Goal: Task Accomplishment & Management: Manage account settings

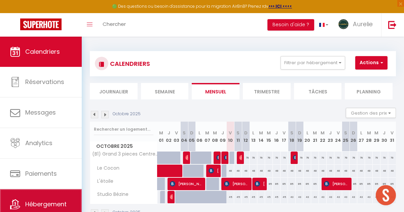
click at [25, 203] on link "Hébergement" at bounding box center [41, 204] width 82 height 30
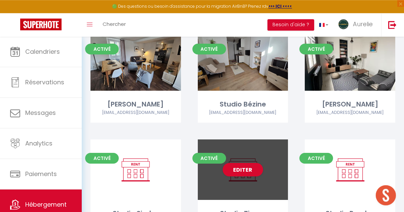
scroll to position [1862, 0]
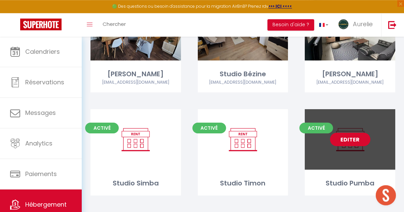
click at [290, 133] on link "Editer" at bounding box center [350, 139] width 40 height 13
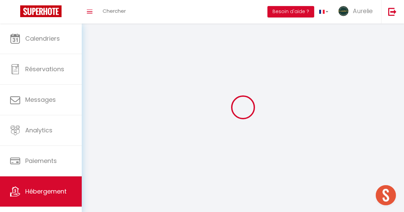
select select
select select "28"
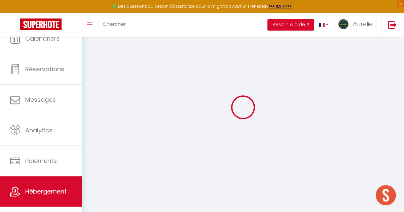
select select
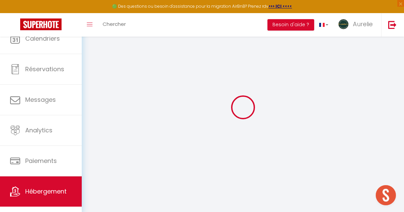
select select
checkbox input "false"
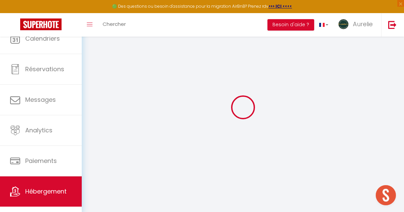
select select
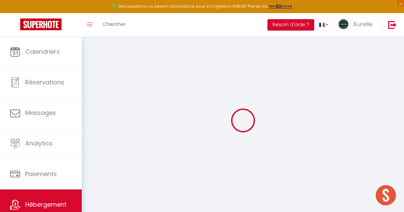
select select
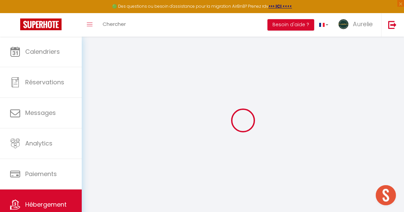
select select
checkbox input "false"
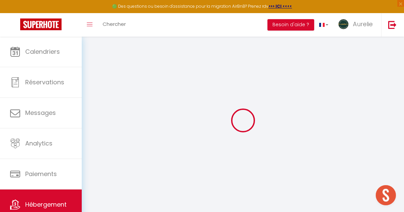
select select
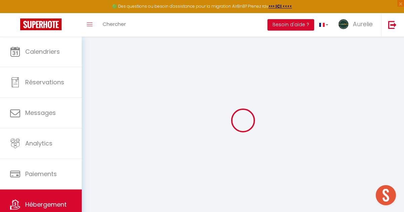
select select
checkbox input "false"
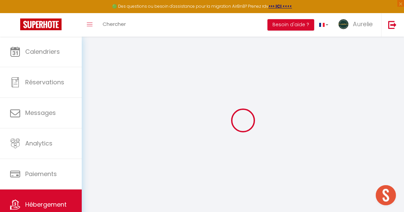
checkbox input "false"
select select
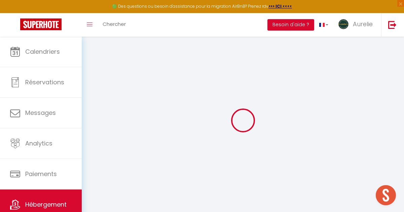
select select
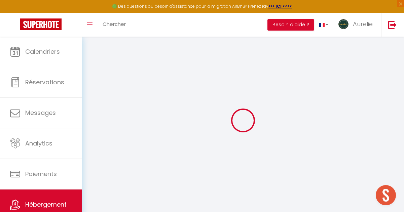
checkbox input "false"
select select
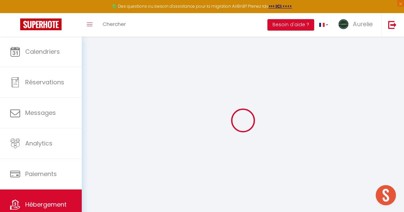
select select
type input "Studio Pumba"
type input "[PERSON_NAME]"
type input "Cloarec"
select select "2"
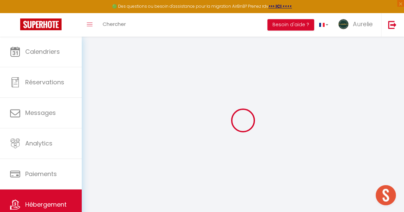
type input "45"
type input "35"
type input "5.5"
type input "0"
select select
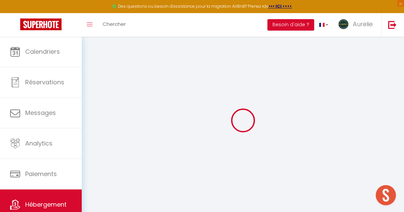
select select
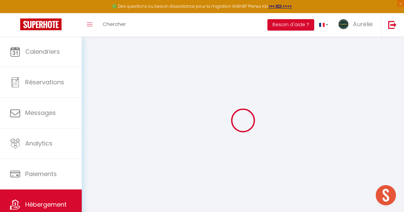
type input "[STREET_ADDRESS]"
type input "16600"
type input "Ruelle sur Touvre"
type input "[EMAIL_ADDRESS][DOMAIN_NAME]"
select select
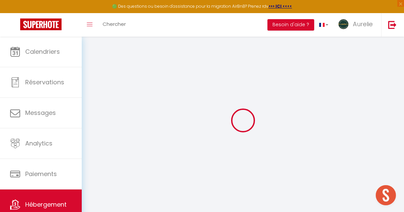
checkbox input "false"
radio input "true"
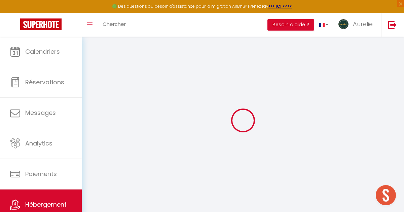
type input "0"
select select
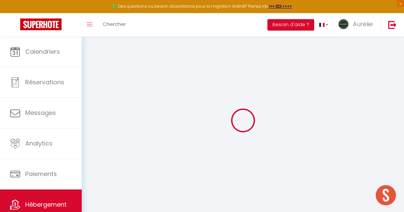
select select
checkbox input "false"
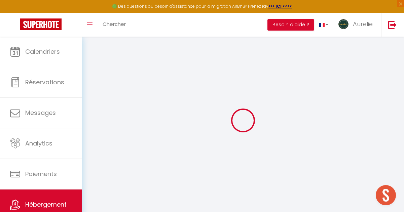
checkbox input "false"
select select
checkbox input "false"
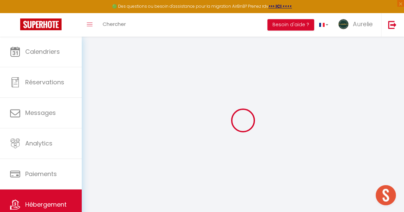
checkbox input "false"
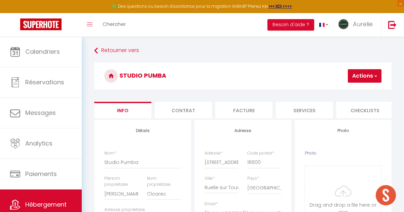
select select
checkbox input "false"
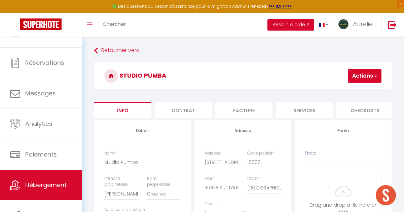
scroll to position [25, 0]
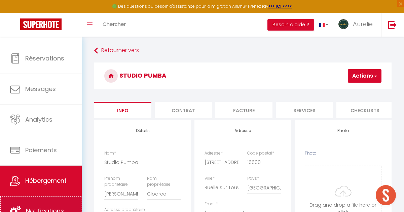
click at [56, 202] on link "Notifications" at bounding box center [41, 211] width 82 height 30
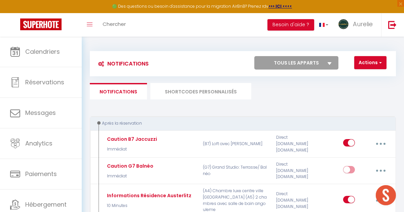
click at [191, 94] on li "SHORTCODES PERSONNALISÉS" at bounding box center [200, 91] width 101 height 16
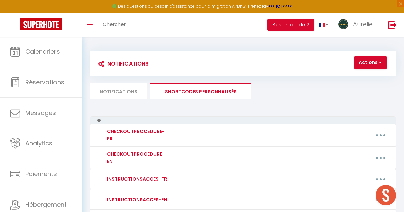
scroll to position [58, 0]
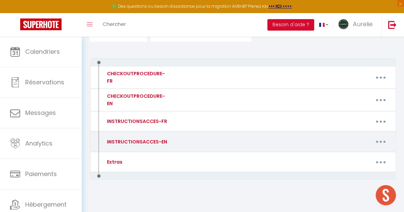
click at [290, 137] on button "button" at bounding box center [381, 142] width 18 height 13
click at [290, 153] on link "Editer" at bounding box center [363, 157] width 50 height 11
type input "INSTRUCTIONSACCES-EN"
type textarea "Thank you for your booking! We are delighted to welcome you on [CHECKING:DD-MM-…"
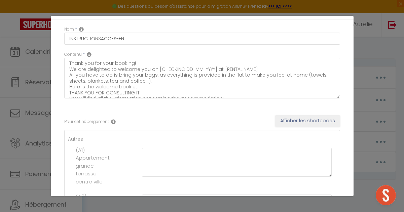
scroll to position [0, 0]
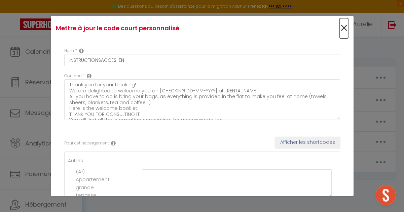
click at [290, 28] on span "×" at bounding box center [344, 28] width 8 height 20
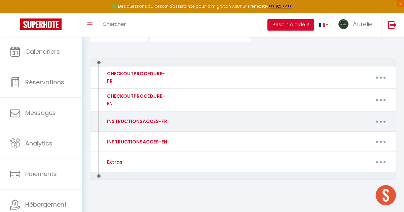
click at [290, 117] on button "button" at bounding box center [381, 121] width 18 height 13
click at [290, 137] on link "Editer" at bounding box center [363, 137] width 50 height 11
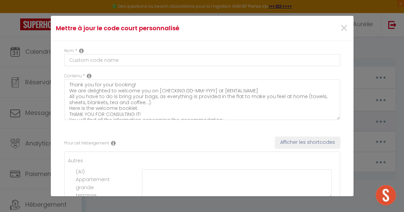
type input "INSTRUCTIONSACCES-FR"
type textarea "Merci pour votre réservation ! Nous sommes ravis de vous accueillir le [CHECKIN…"
type textarea "Lorem ipsu dolor sitametcons ! Adip elitse doeiu te inci utlaboreet do [MAGNAAL…"
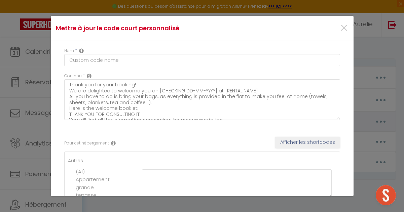
type textarea "Lorem ipsu dolor sitametcons ! Adip elitse doeiu te inci utlaboreet do [MAGNAAL…"
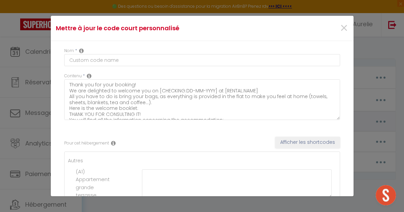
type textarea "Lorem ipsu dolor sitametcons ! Adip elitse doeiu te inci utlaboreet do [MAGNAAL…"
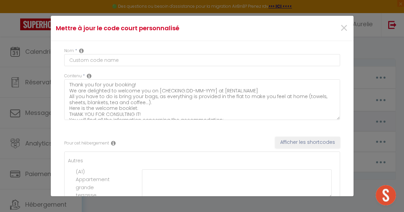
type textarea "Lorem ipsu dolor sitametcons ! Adip elitse doeiu te inci utlaboreet do [MAGNAAL…"
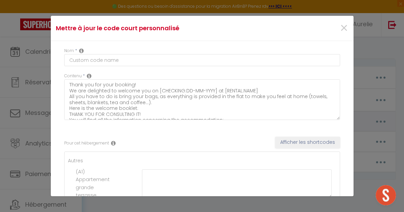
type textarea "Lorem ipsu dolor sitametcons ! Adip elitse doeiu te inci utlaboreet do [MAGNAAL…"
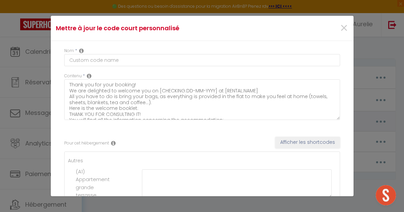
type textarea "Lorem ipsu dolor sitametcons ! Adip elitse doeiu te inci utlaboreet do [MAGNAAL…"
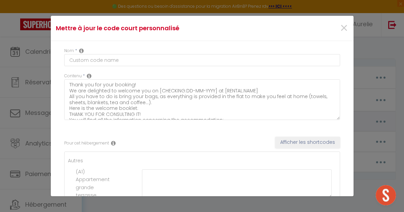
type textarea "Lorem ipsu dolor sitametcons ! Adip elitse doeiu te inci utlaboreet do [MAGNAAL…"
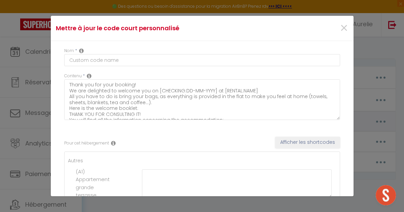
type textarea "Lorem ipsu dolor sitametcons ! Adip elitse doeiu te inci utlaboreet do [MAGNAAL…"
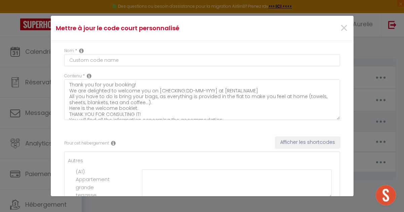
type textarea "Lorem ipsu dolor sitametcons ! Adip elitse doeiu te inci utlaboreet do [MAGNAAL…"
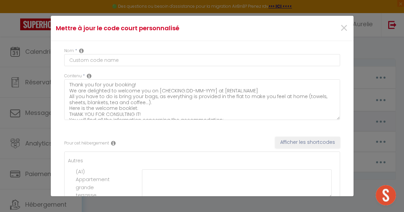
type textarea "Lorem ipsu dolor sitametcons ! Adip elitse doeiu te inci utlaboreet do [MAGNAAL…"
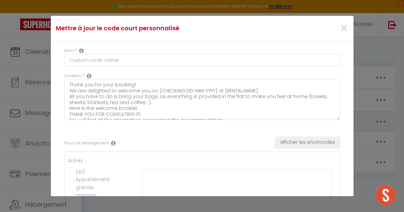
type textarea "Lorem ipsu dolor sitametcons ! Adip elitse doeiu te inci utlaboreet do [MAGNAAL…"
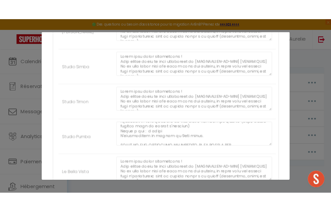
scroll to position [212, 0]
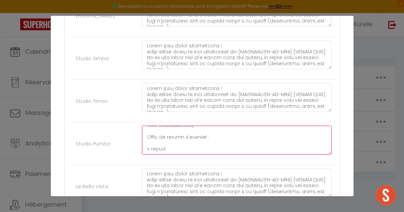
click at [171, 155] on textarea at bounding box center [237, 140] width 190 height 29
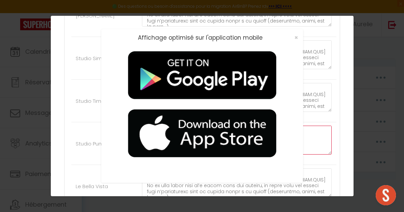
scroll to position [2256, 0]
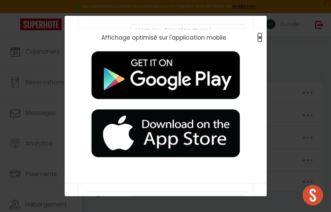
click at [261, 38] on span "×" at bounding box center [260, 37] width 4 height 8
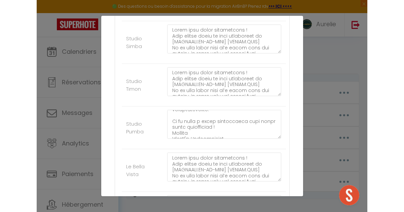
scroll to position [2201, 0]
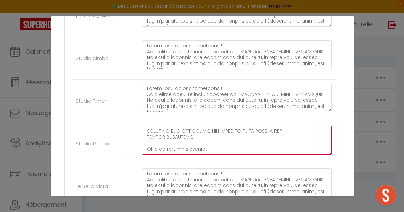
click at [149, 155] on textarea at bounding box center [237, 140] width 190 height 29
paste textarea "[URL][DOMAIN_NAME]"
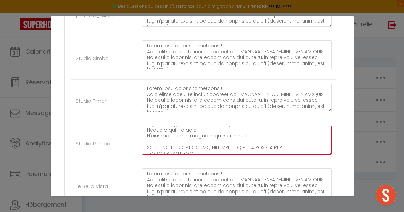
scroll to position [167, 0]
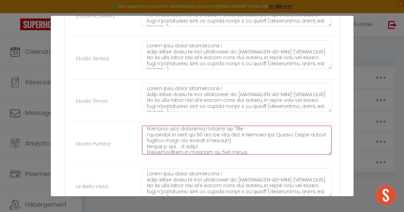
type textarea "Lorem ipsu dolor sitametcons ! Adip elitse doeiu te inci utlaboreet do [MAGNAAL…"
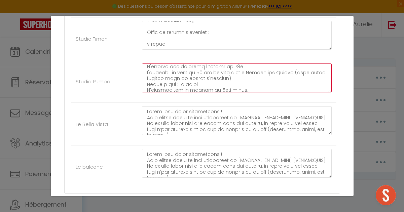
scroll to position [2234, 0]
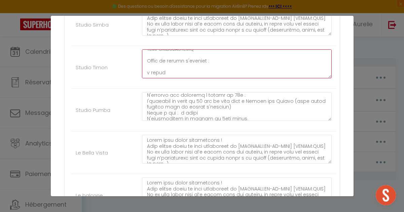
click at [163, 78] on textarea at bounding box center [237, 63] width 190 height 29
paste textarea "[URL][DOMAIN_NAME]"
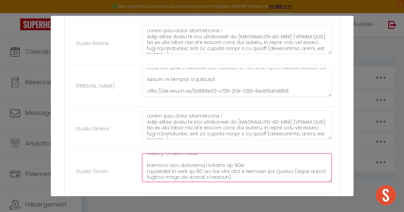
scroll to position [2319, 0]
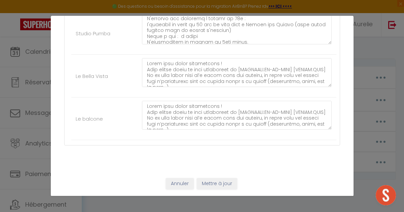
type textarea "Lorem ipsu dolor sitametcons ! Adip elitse doeiu te inci utlaboreet do [MAGNAAL…"
click at [221, 182] on button "Mettre à jour" at bounding box center [217, 183] width 40 height 11
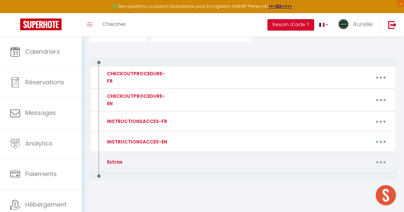
click at [290, 158] on button "button" at bounding box center [381, 162] width 18 height 13
click at [290, 173] on link "Editer" at bounding box center [363, 178] width 50 height 11
type input "Extras"
type textarea "Votre séjour approche à grands pas, nous avons hâte de vous accueillir à partir…"
type textarea "[URL][DOMAIN_NAME]"
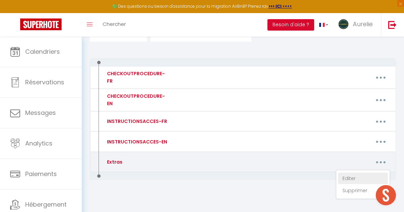
type textarea "[URL][DOMAIN_NAME]"
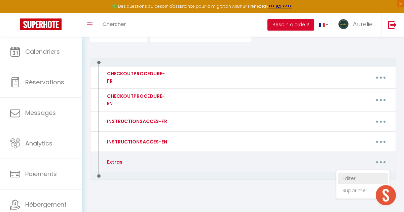
type textarea "[URL][DOMAIN_NAME]"
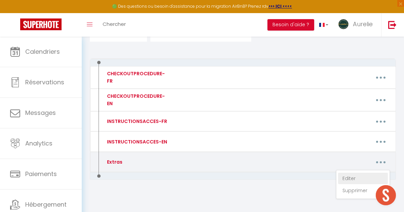
type textarea "[URL][DOMAIN_NAME]"
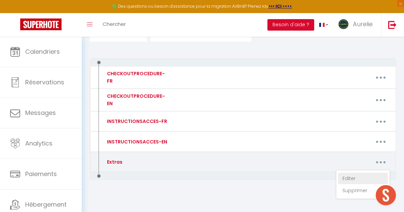
type textarea "[URL][DOMAIN_NAME]"
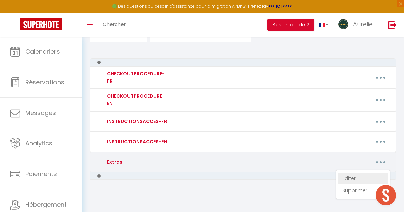
type textarea "[URL][DOMAIN_NAME]"
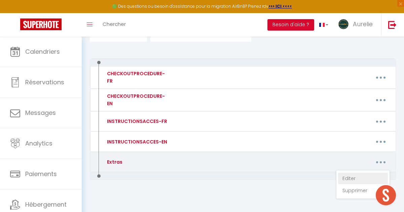
type textarea "[URL][DOMAIN_NAME]"
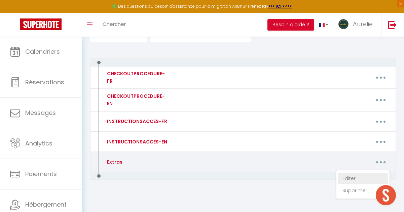
type textarea "[URL][DOMAIN_NAME]"
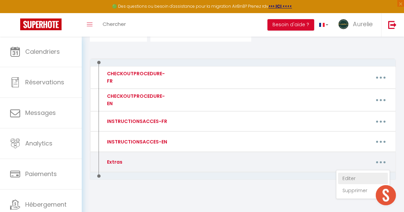
type textarea "[URL][DOMAIN_NAME]"
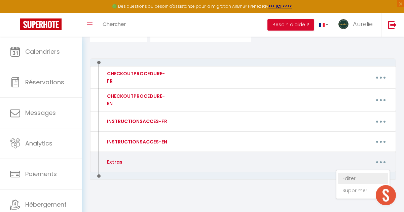
type textarea "[URL][DOMAIN_NAME]"
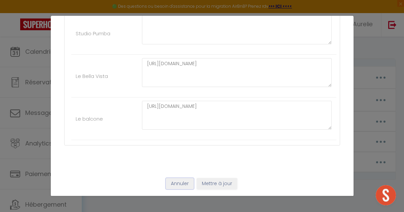
click at [180, 186] on button "Annuler" at bounding box center [180, 183] width 28 height 11
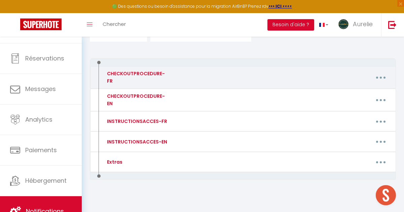
scroll to position [0, 0]
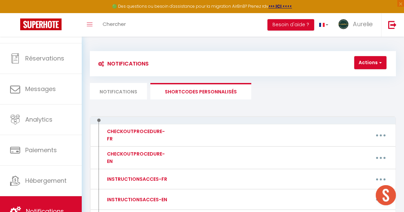
click at [131, 95] on li "Notifications" at bounding box center [118, 91] width 57 height 16
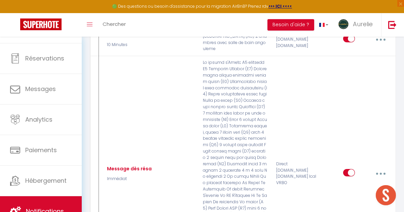
scroll to position [180, 0]
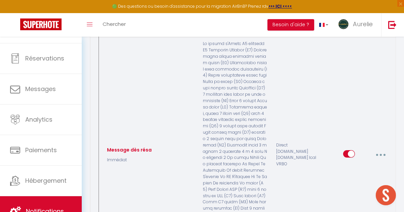
click at [290, 149] on button "button" at bounding box center [381, 155] width 18 height 13
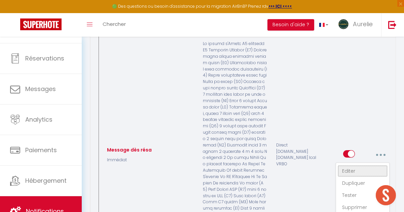
click at [290, 165] on link "Editer" at bounding box center [363, 170] width 50 height 11
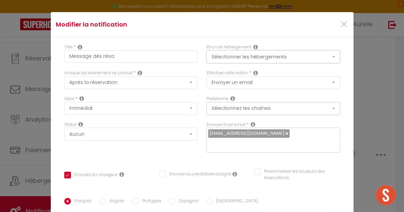
click at [290, 55] on button "Sélectionner les hébergements" at bounding box center [272, 56] width 133 height 13
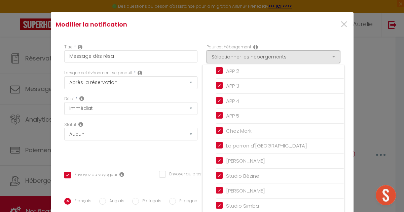
scroll to position [695, 0]
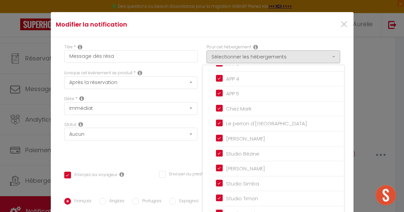
click at [199, 46] on div "Titre * Message dès résa" at bounding box center [131, 57] width 142 height 26
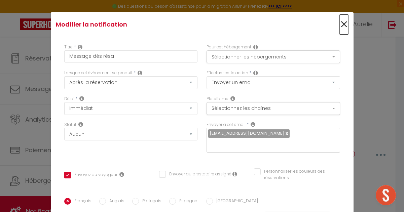
click at [290, 24] on span "×" at bounding box center [344, 24] width 8 height 20
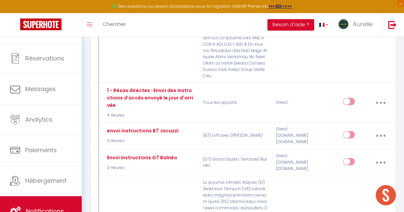
scroll to position [695, 0]
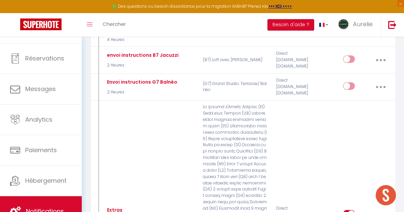
click at [290, 186] on span "Ouvrir le chat" at bounding box center [386, 195] width 20 height 20
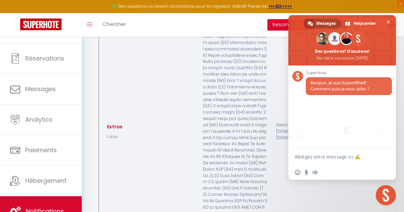
scroll to position [816, 0]
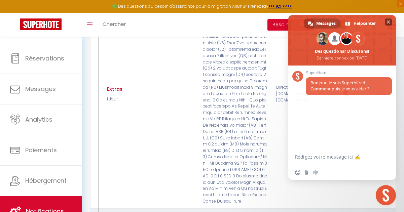
click at [290, 23] on span "Fermer le chat" at bounding box center [388, 22] width 3 height 3
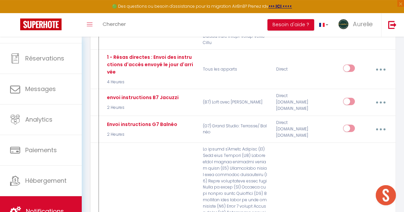
scroll to position [629, 0]
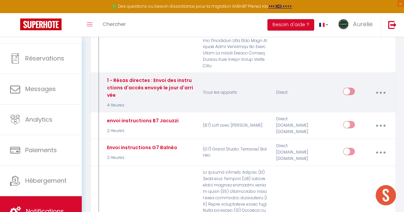
click at [290, 92] on icon "button" at bounding box center [381, 93] width 2 height 2
click at [290, 77] on div "Direct" at bounding box center [296, 93] width 49 height 32
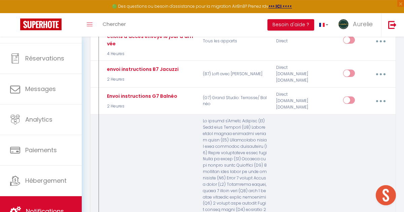
scroll to position [708, 0]
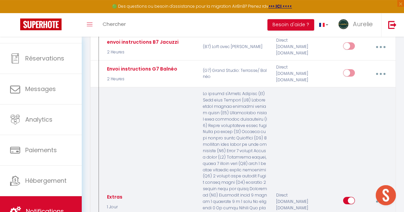
click at [290, 195] on button "button" at bounding box center [381, 201] width 18 height 13
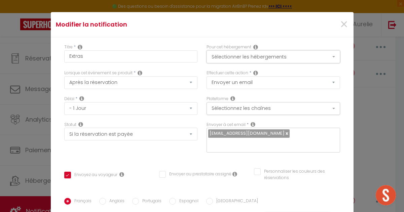
click at [290, 55] on button "Sélectionner les hébergements" at bounding box center [272, 56] width 133 height 13
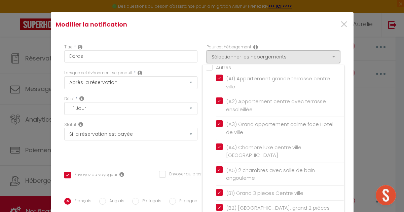
scroll to position [0, 0]
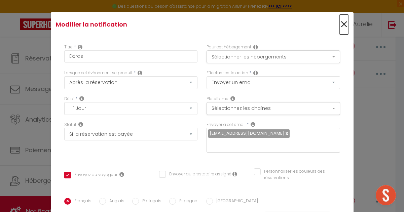
click at [290, 22] on span "×" at bounding box center [344, 24] width 8 height 20
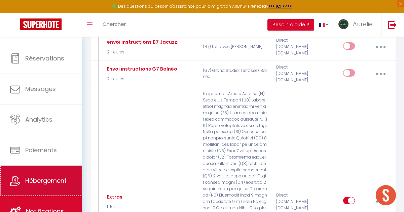
click at [47, 179] on span "Hébergement" at bounding box center [45, 181] width 41 height 8
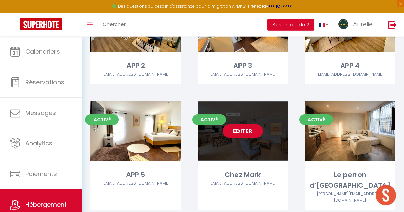
scroll to position [1631, 0]
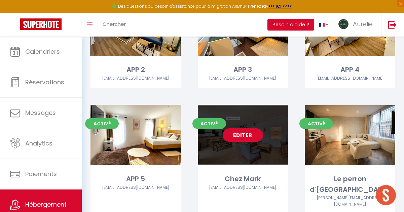
click at [242, 128] on link "Editer" at bounding box center [243, 134] width 40 height 13
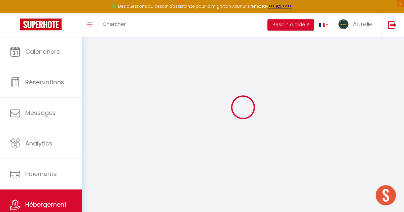
scroll to position [13, 0]
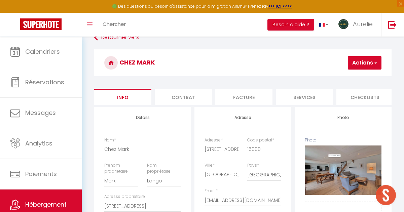
click at [290, 64] on button "Actions" at bounding box center [365, 62] width 34 height 13
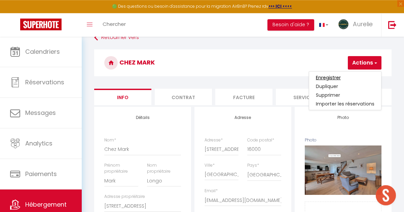
click at [290, 77] on input "Enregistrer" at bounding box center [328, 77] width 25 height 7
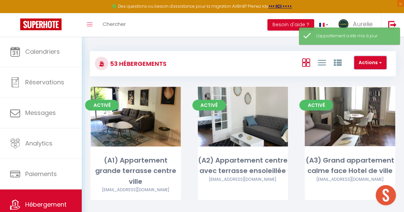
click at [290, 63] on button "Actions" at bounding box center [370, 62] width 32 height 13
click at [286, 74] on div "53 Hébergements Actions Créer un Hébergement Nouveau groupe" at bounding box center [243, 63] width 306 height 25
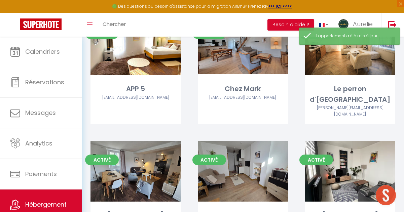
scroll to position [1664, 0]
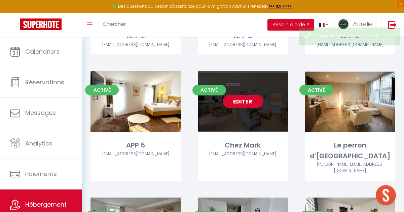
click at [247, 95] on link "Editer" at bounding box center [243, 101] width 40 height 13
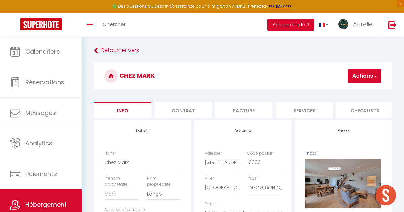
click at [290, 72] on button "Actions" at bounding box center [365, 75] width 34 height 13
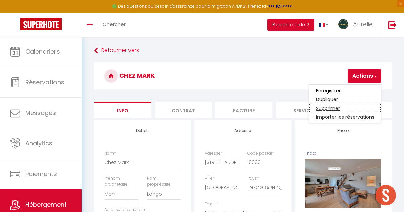
click at [290, 108] on link "Supprimer" at bounding box center [345, 108] width 72 height 9
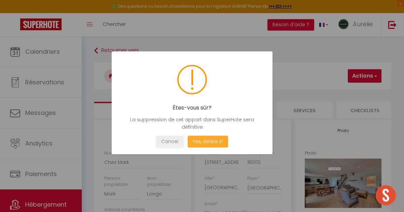
click at [219, 140] on button "Yes, delete it!" at bounding box center [208, 142] width 40 height 12
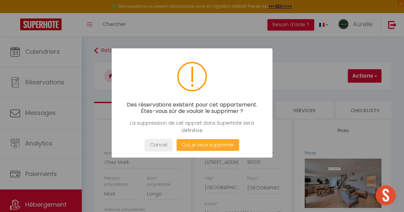
click at [215, 147] on button "Oui, je veux supprimer" at bounding box center [208, 145] width 63 height 12
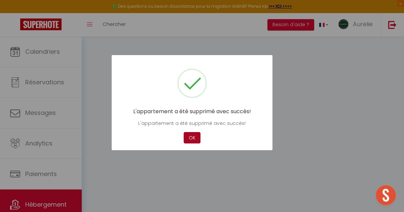
click at [192, 141] on button "OK" at bounding box center [192, 138] width 17 height 12
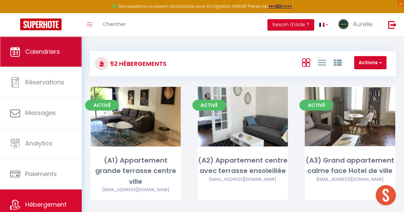
click at [66, 63] on link "Calendriers" at bounding box center [41, 52] width 82 height 30
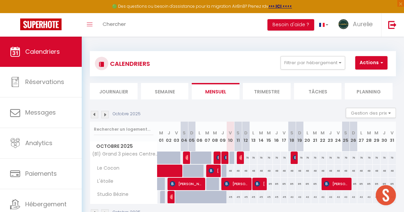
click at [224, 156] on div at bounding box center [225, 158] width 8 height 13
click at [225, 158] on img at bounding box center [226, 157] width 5 height 5
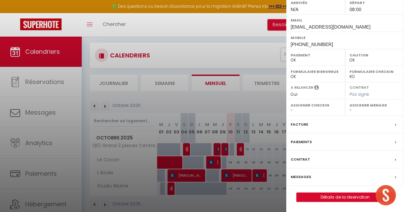
scroll to position [15, 0]
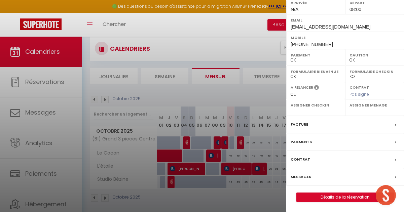
click at [290, 125] on label "Facture" at bounding box center [299, 124] width 17 height 7
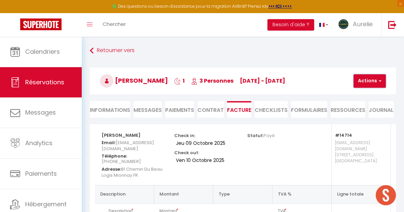
click at [290, 82] on button "Actions" at bounding box center [369, 80] width 32 height 13
click at [290, 120] on link "Copier le lien" at bounding box center [377, 122] width 56 height 9
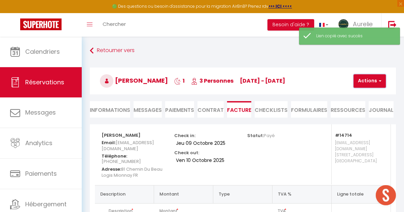
click at [290, 79] on button "Actions" at bounding box center [369, 80] width 32 height 13
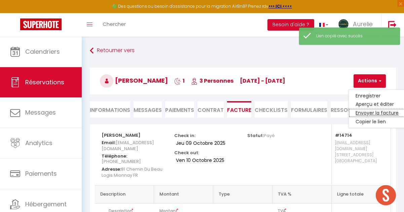
click at [290, 114] on link "Envoyer la facture" at bounding box center [377, 113] width 56 height 9
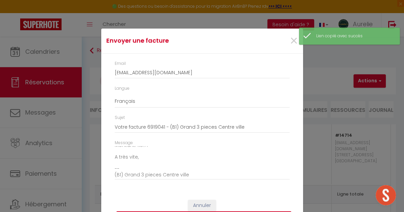
scroll to position [18, 0]
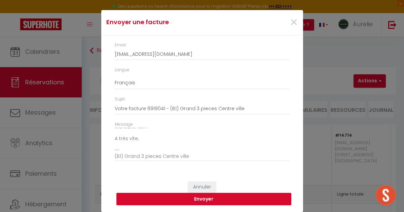
click at [186, 197] on button "Envoyer" at bounding box center [203, 199] width 175 height 13
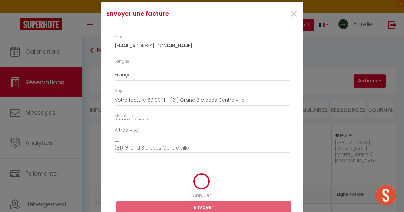
scroll to position [10, 0]
